Goal: Information Seeking & Learning: Learn about a topic

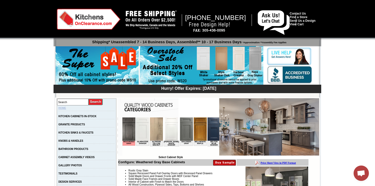
click at [66, 108] on link "HOME" at bounding box center [62, 107] width 8 height 3
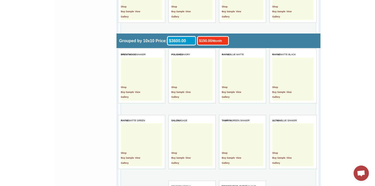
scroll to position [1149, 0]
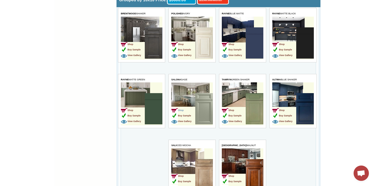
click at [181, 111] on span "Shop" at bounding box center [178, 110] width 13 height 3
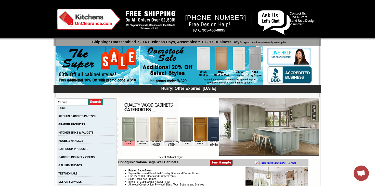
click at [126, 127] on img at bounding box center [128, 128] width 13 height 23
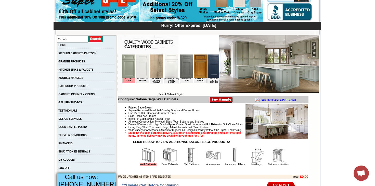
scroll to position [77, 0]
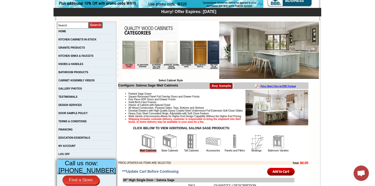
click at [124, 94] on ul "Painted Sage Green Square Recessed Panel Full Overlay Doors and Drawer Fronts F…" at bounding box center [213, 107] width 190 height 31
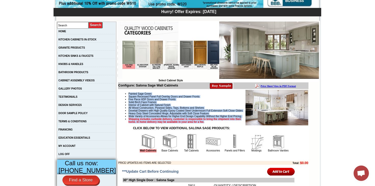
drag, startPoint x: 124, startPoint y: 94, endPoint x: 232, endPoint y: 130, distance: 113.9
click at [232, 123] on ul "Painted Sage Green Square Recessed Panel Full Overlay Doors and Drawer Fronts F…" at bounding box center [213, 107] width 190 height 31
copy ul "Painted Sage Green Square Recessed Panel Full Overlay Doors and Drawer Fronts F…"
